Goal: Find specific page/section: Find specific page/section

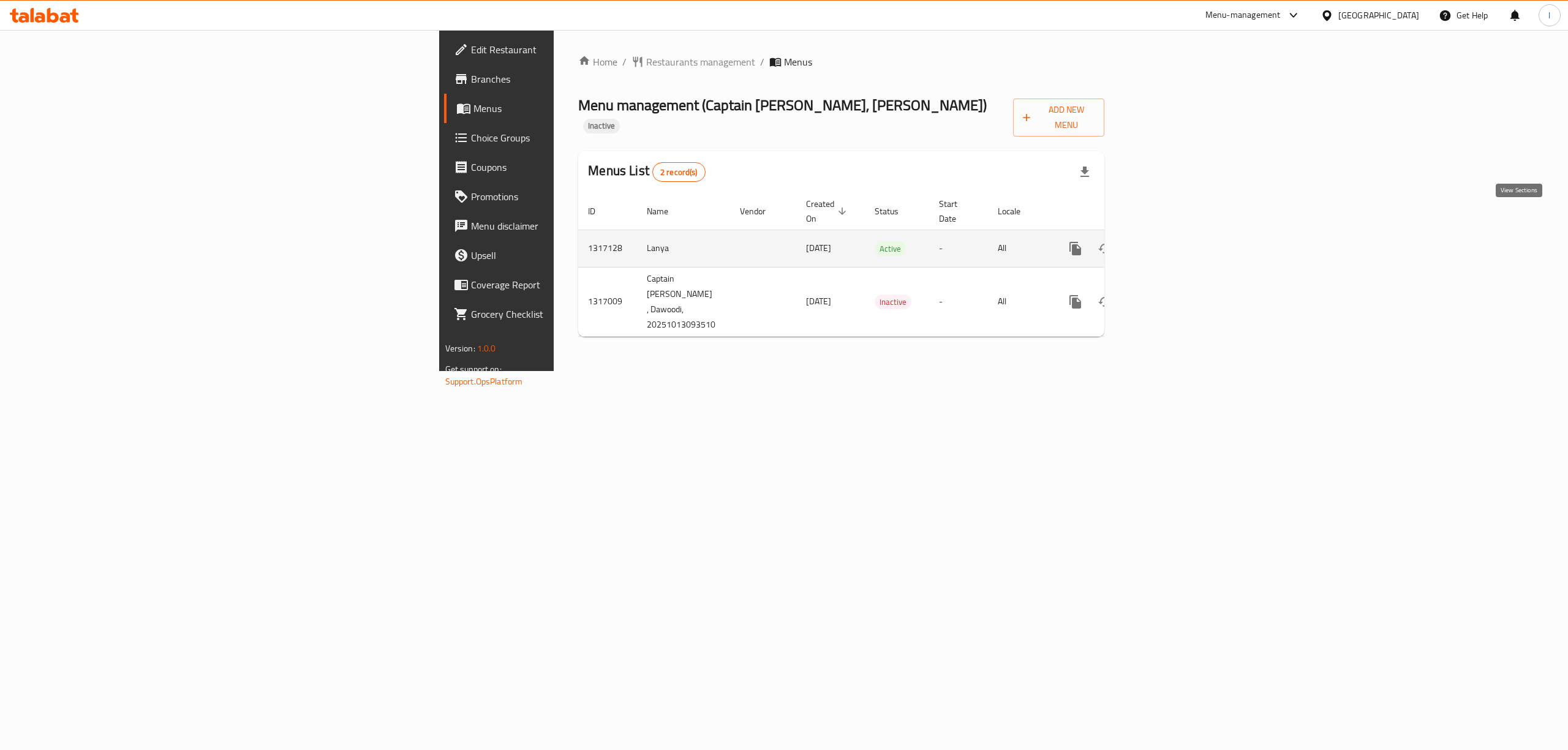
click at [1178, 234] on link "enhanced table" at bounding box center [1164, 248] width 29 height 29
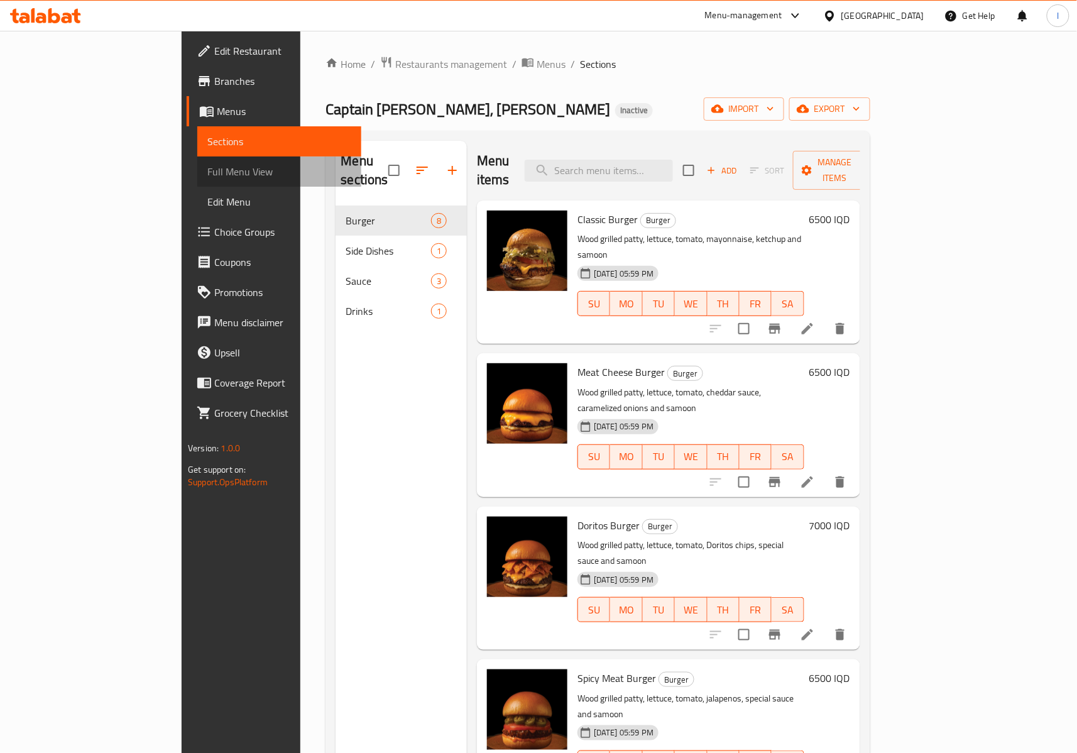
click at [207, 173] on span "Full Menu View" at bounding box center [279, 171] width 144 height 15
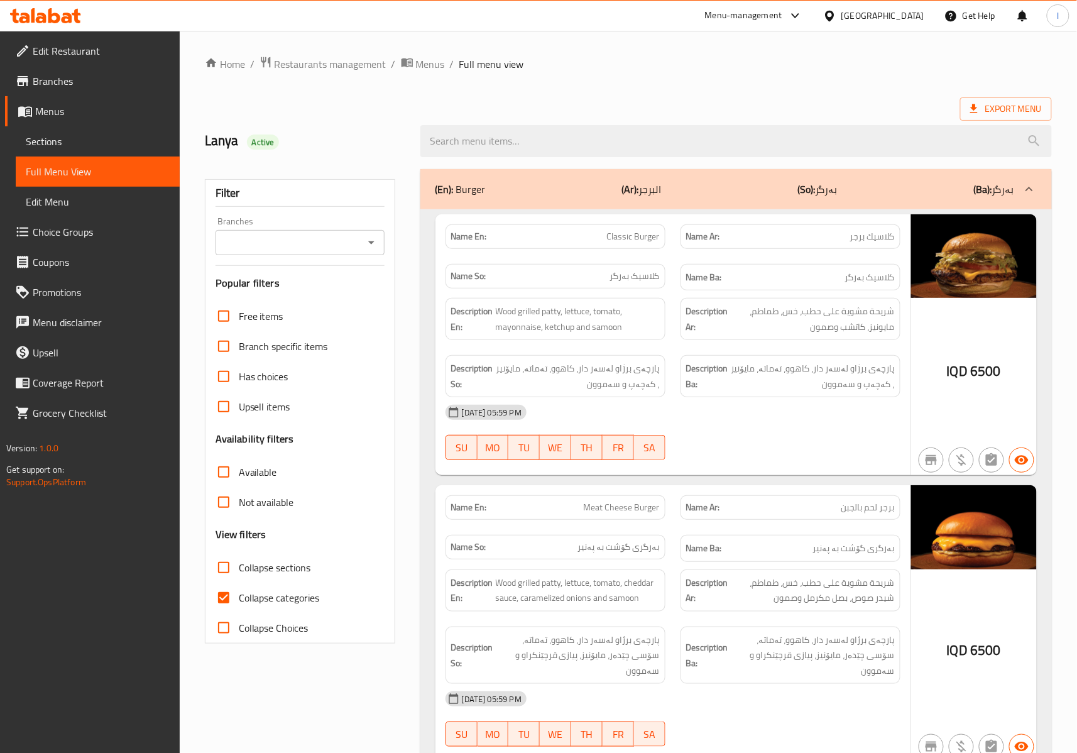
click at [251, 248] on input "Branches" at bounding box center [289, 243] width 141 height 18
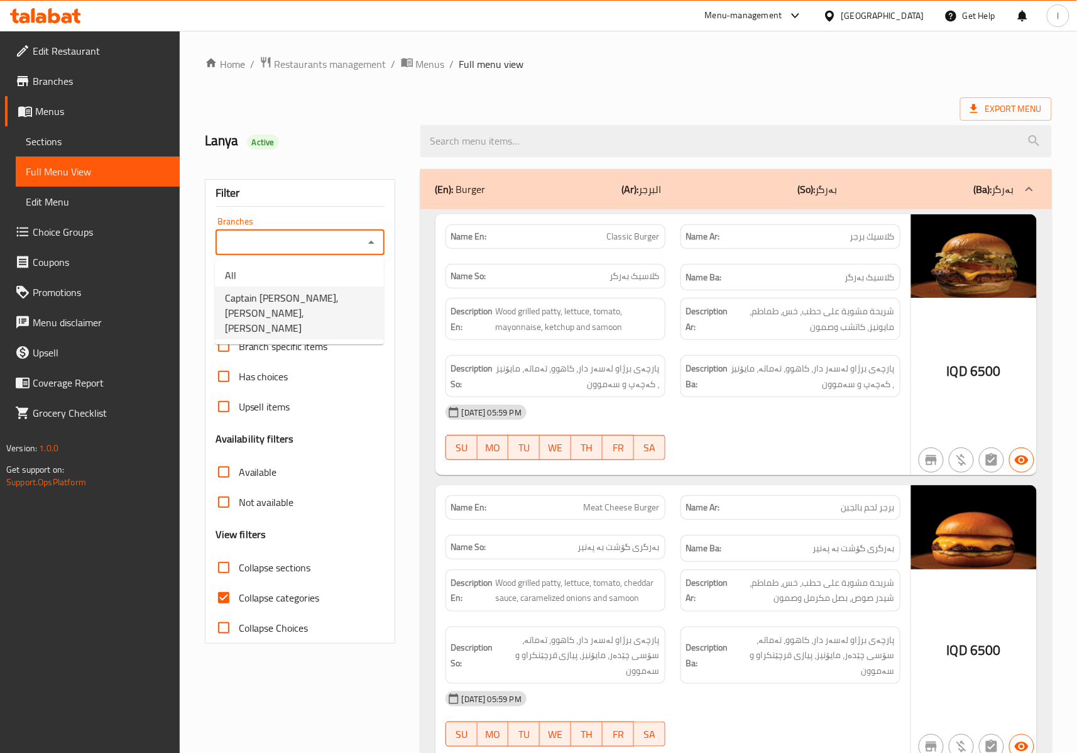
click at [273, 305] on span "Captain [PERSON_NAME], [PERSON_NAME], [PERSON_NAME]" at bounding box center [299, 312] width 149 height 45
type input "Captain [PERSON_NAME], [PERSON_NAME], [PERSON_NAME]"
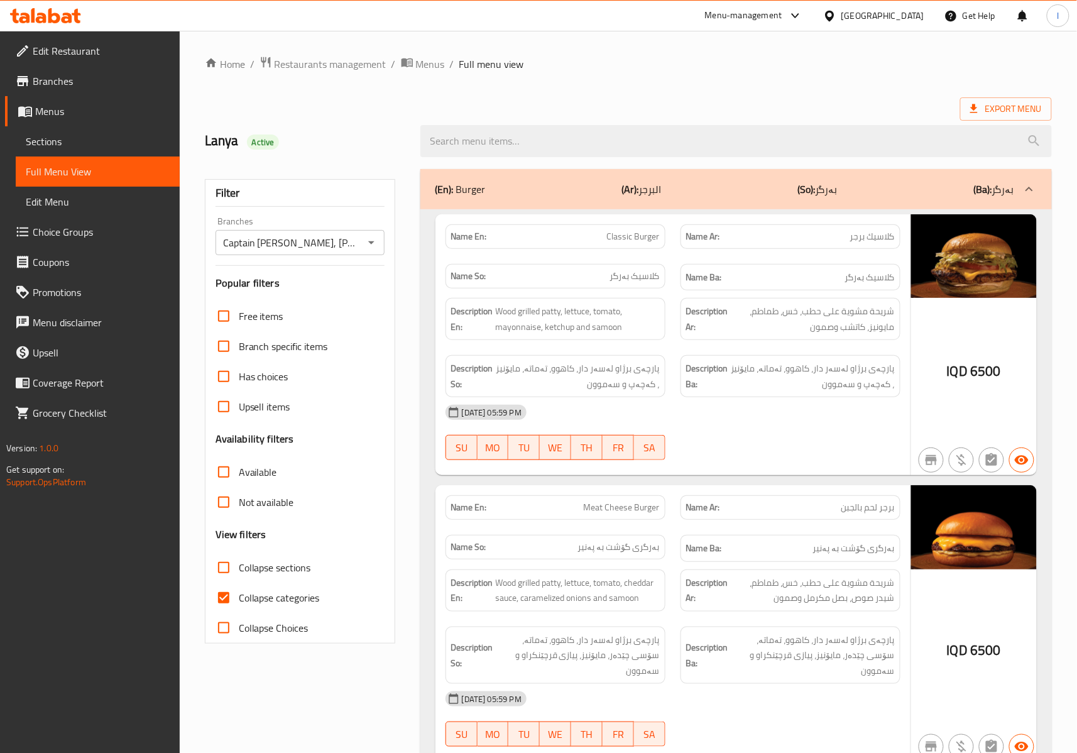
click at [289, 594] on span "Collapse categories" at bounding box center [279, 597] width 81 height 15
click at [239, 594] on input "Collapse categories" at bounding box center [224, 598] width 30 height 30
checkbox input "false"
click at [269, 558] on label "Collapse sections" at bounding box center [260, 567] width 102 height 30
click at [239, 558] on input "Collapse sections" at bounding box center [224, 567] width 30 height 30
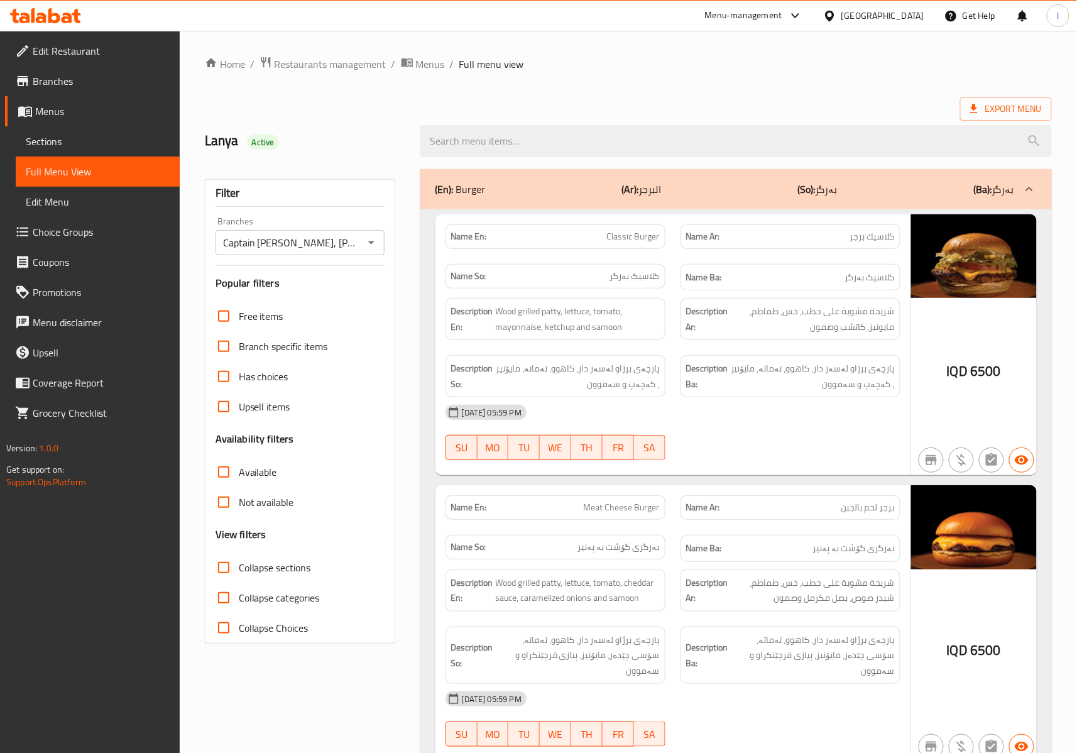
checkbox input "true"
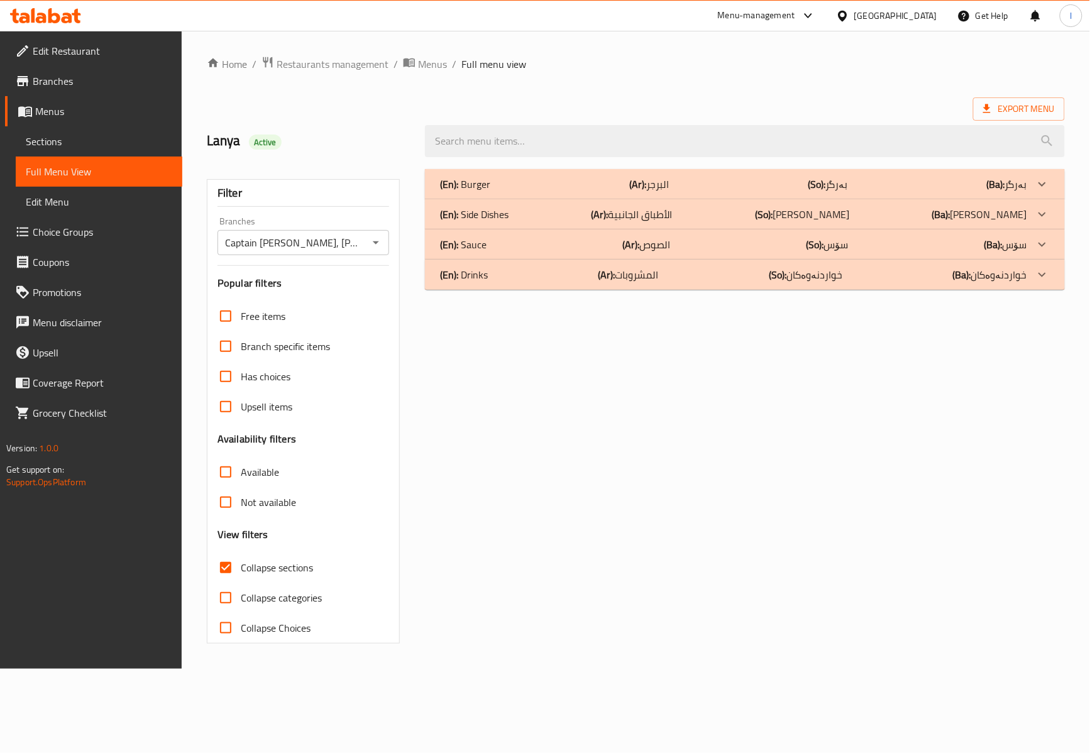
click at [807, 240] on b "(So):" at bounding box center [815, 244] width 18 height 19
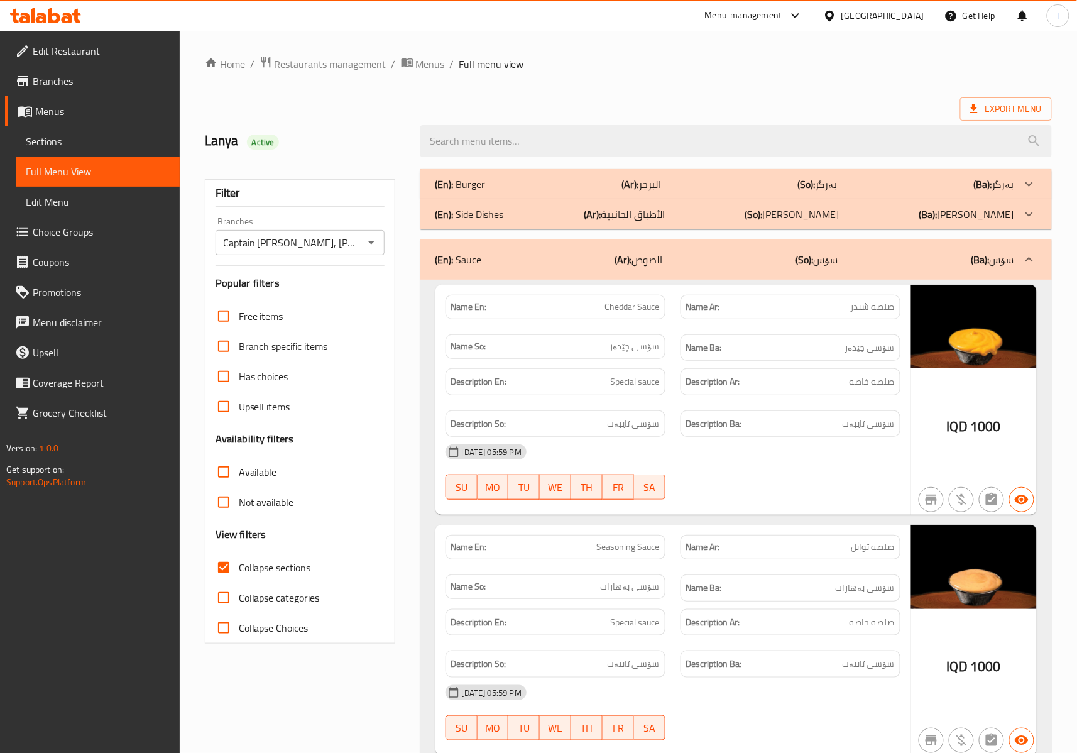
click at [765, 476] on div "[DATE] 05:59 PM SU MO TU WE TH FR SA" at bounding box center [673, 472] width 470 height 70
click at [778, 459] on div "[DATE] 05:59 PM" at bounding box center [673, 452] width 470 height 30
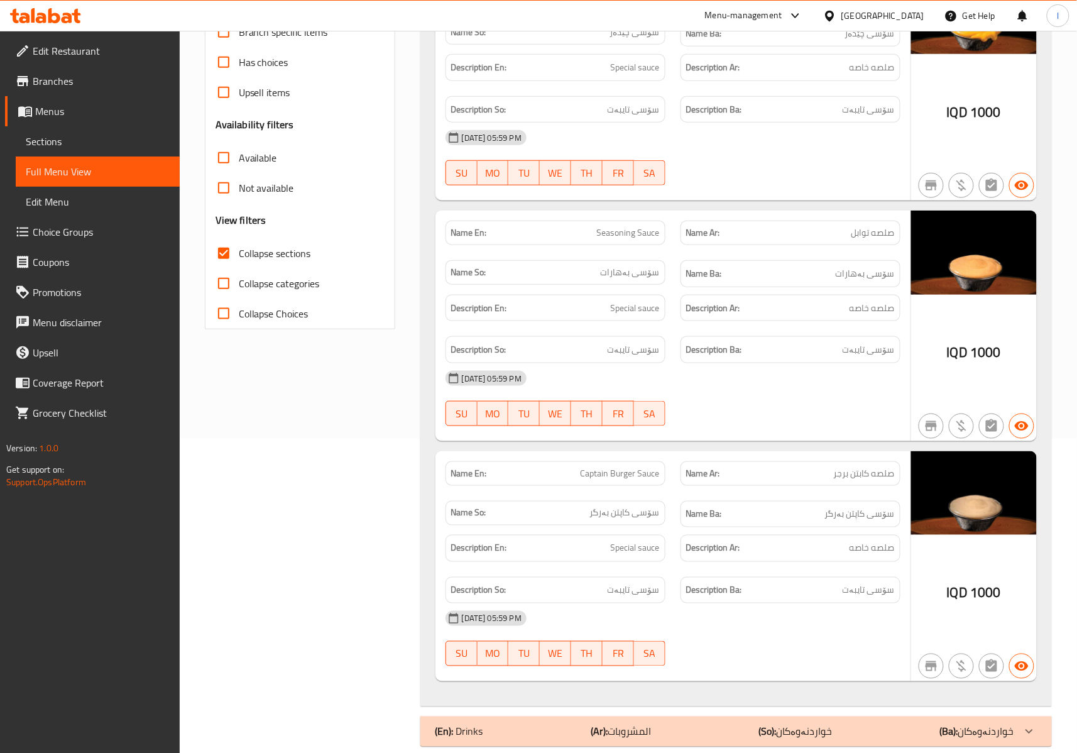
scroll to position [338, 0]
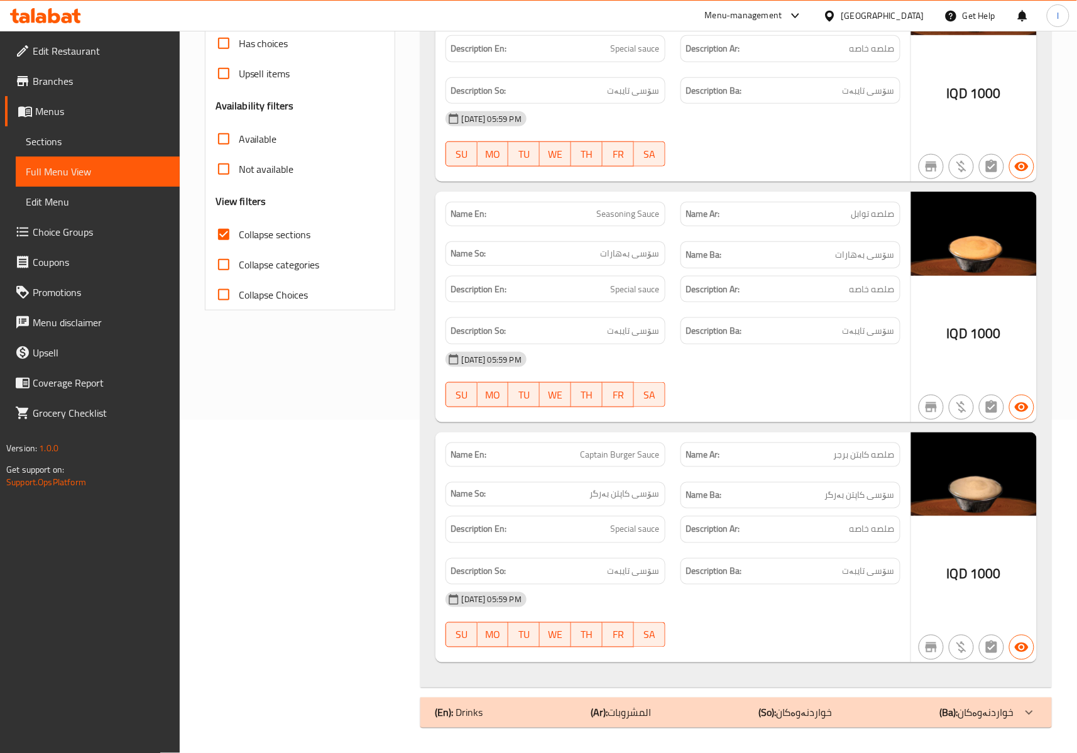
click at [767, 367] on div "[DATE] 05:59 PM" at bounding box center [673, 359] width 470 height 30
click at [774, 710] on b "(So):" at bounding box center [768, 712] width 18 height 19
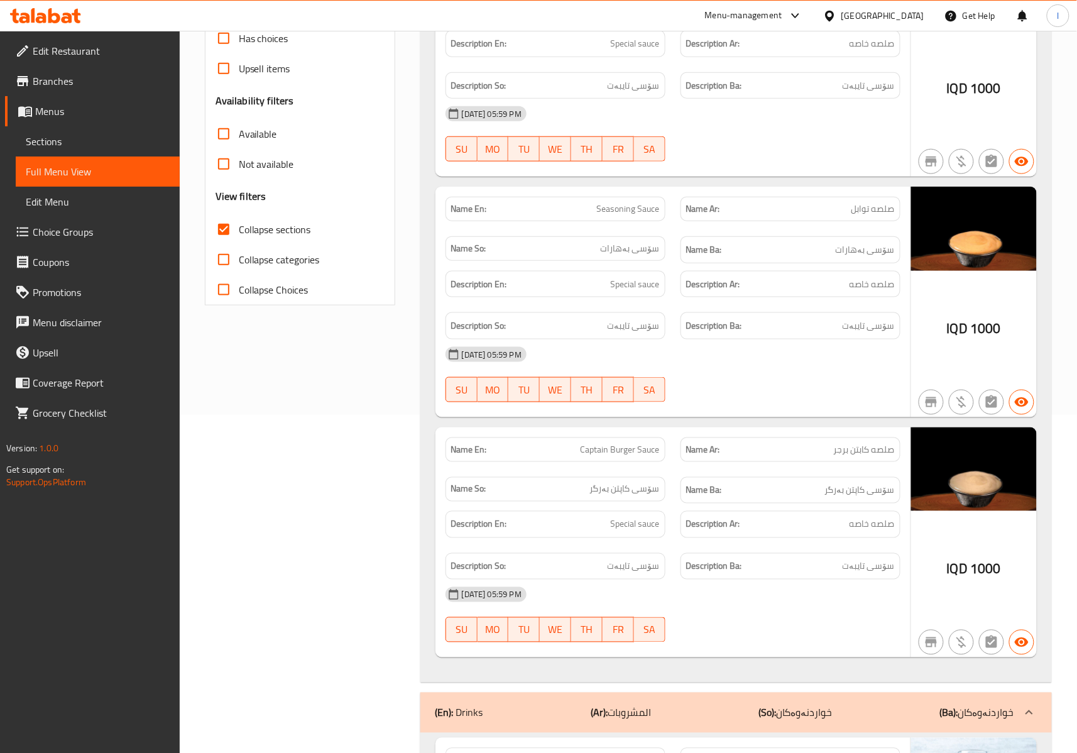
scroll to position [611, 0]
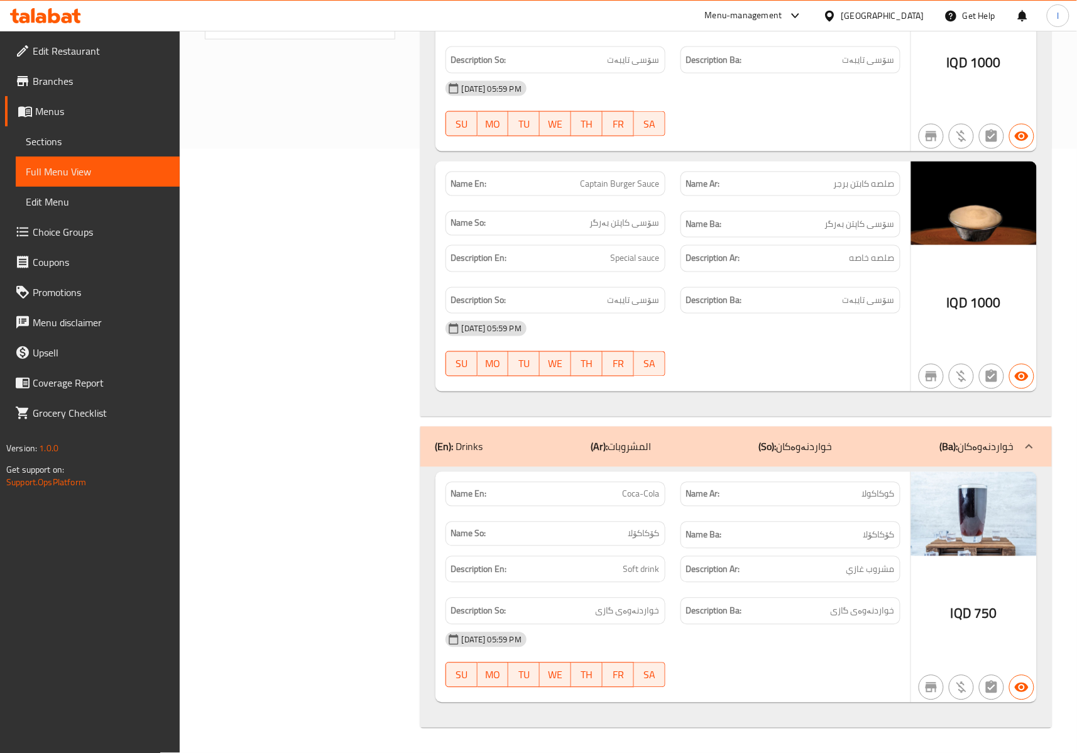
click at [748, 574] on h6 "Description Ar: مشروب غازي" at bounding box center [790, 570] width 209 height 16
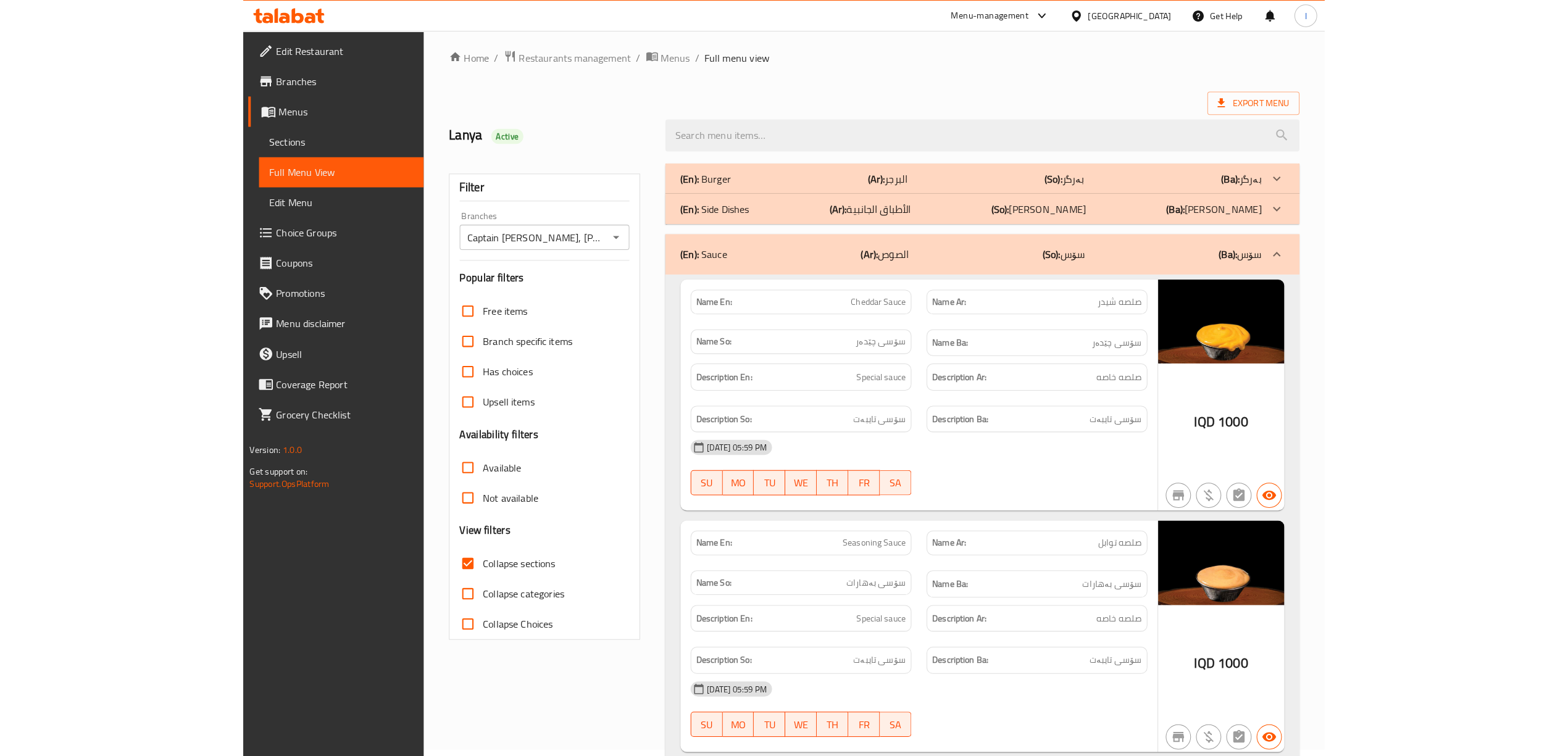
scroll to position [0, 0]
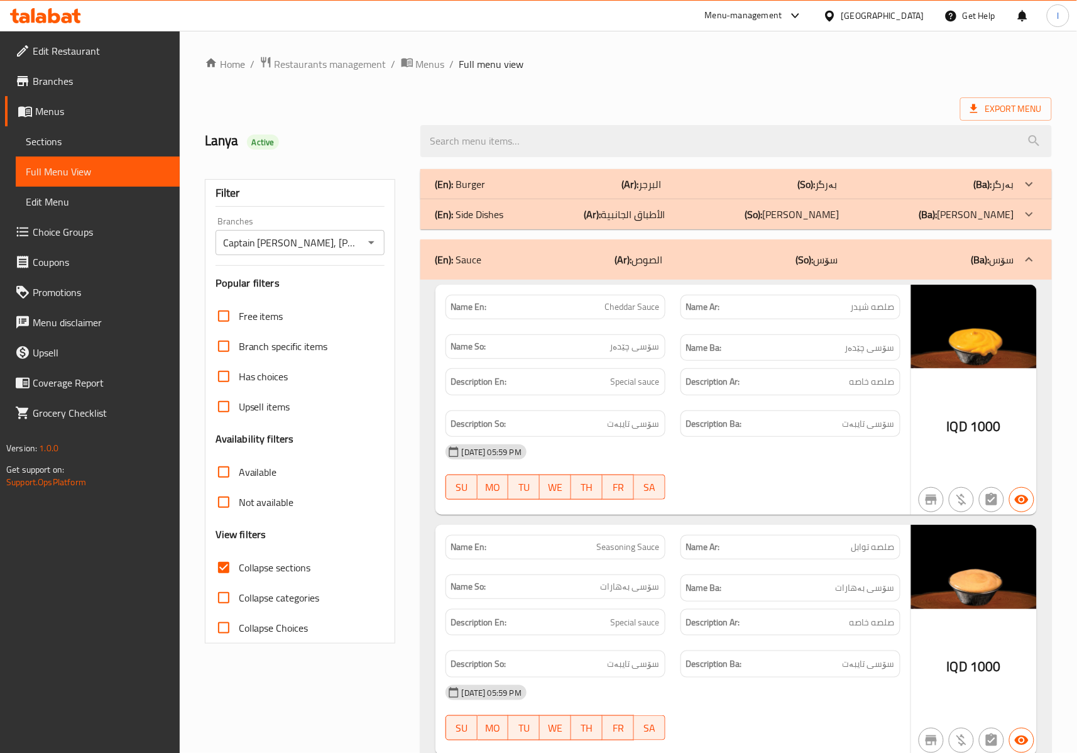
click at [802, 214] on p "(So): [PERSON_NAME]" at bounding box center [792, 214] width 94 height 15
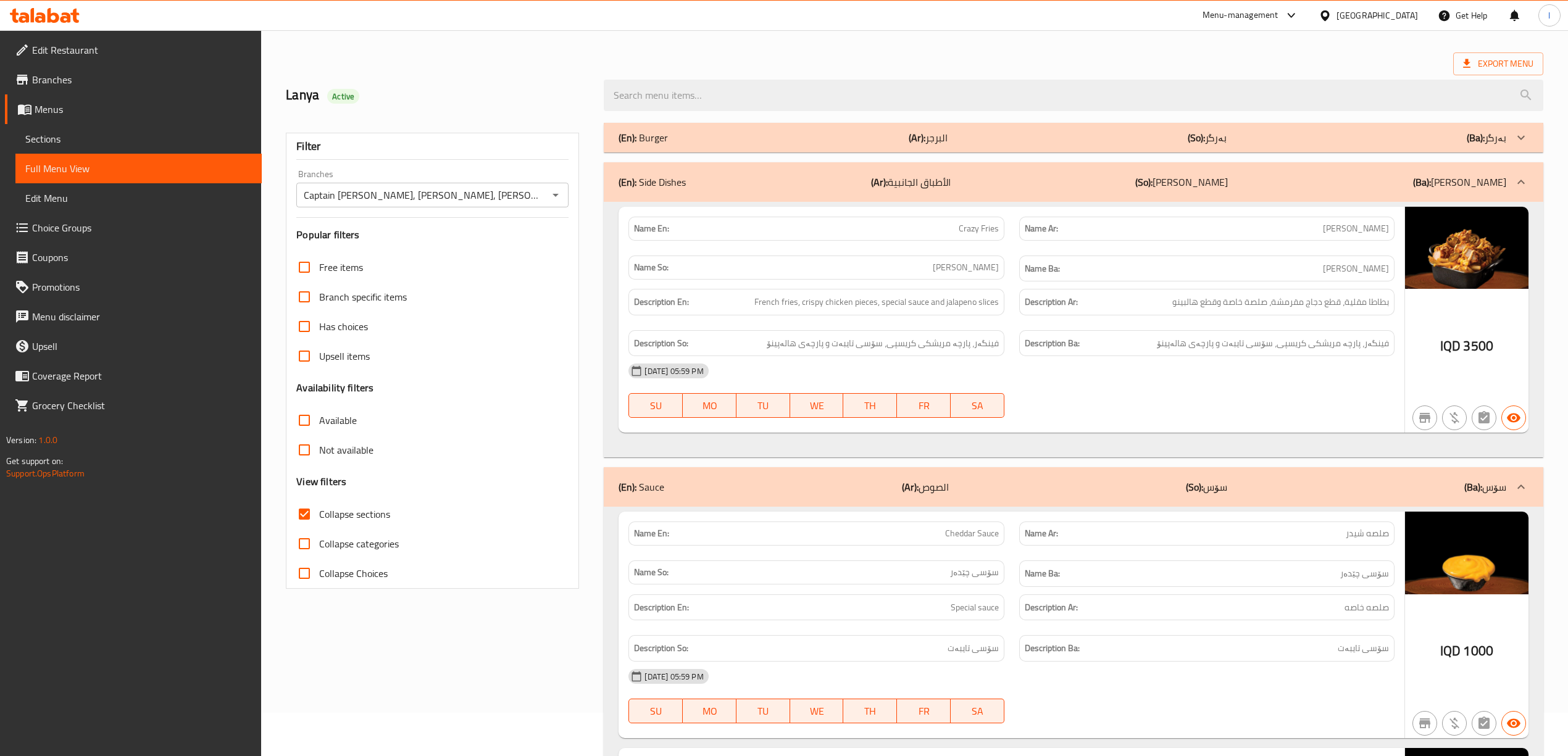
scroll to position [37, 0]
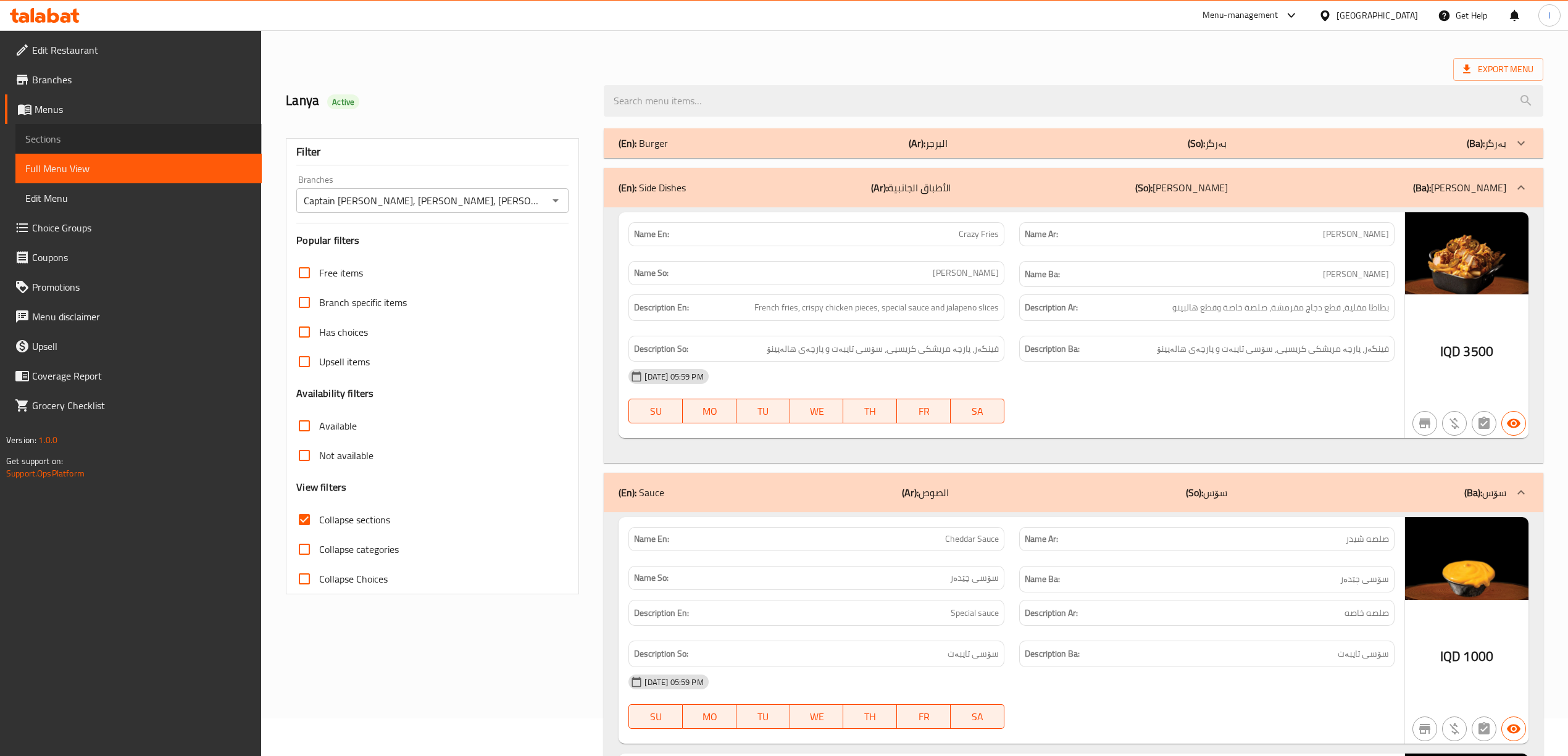
click at [71, 136] on span "Sections" at bounding box center [139, 138] width 227 height 15
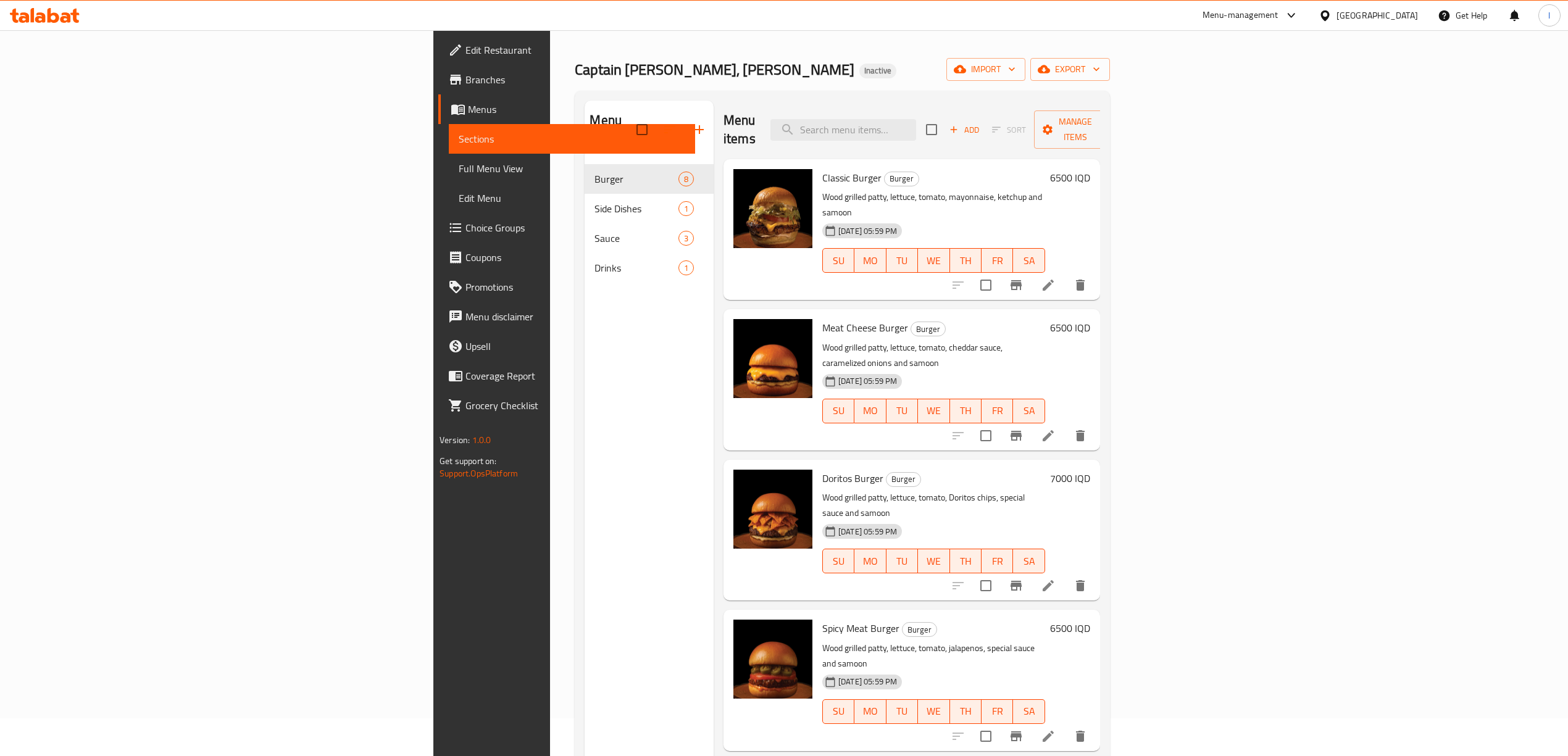
click at [69, 15] on icon at bounding box center [66, 18] width 11 height 11
